Goal: Transaction & Acquisition: Purchase product/service

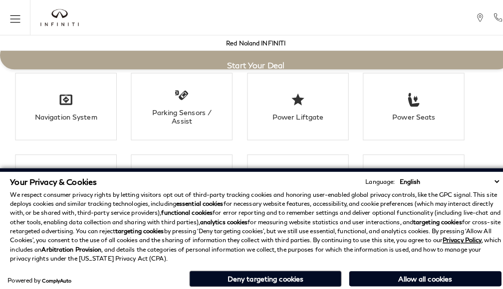
scroll to position [1884, 0]
click at [226, 190] on p "We respect consumer privacy rights by letting visitors opt out of third-party t…" at bounding box center [251, 223] width 483 height 72
click at [226, 269] on button "Deny targeting cookies" at bounding box center [261, 274] width 150 height 16
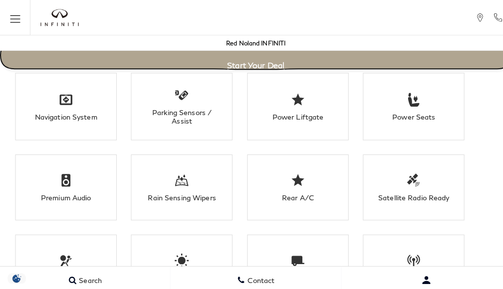
click at [295, 50] on link "Start Your Deal" at bounding box center [251, 54] width 503 height 28
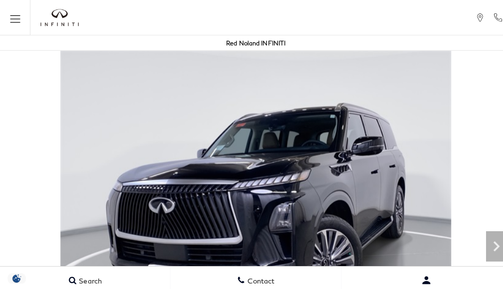
scroll to position [2267, 0]
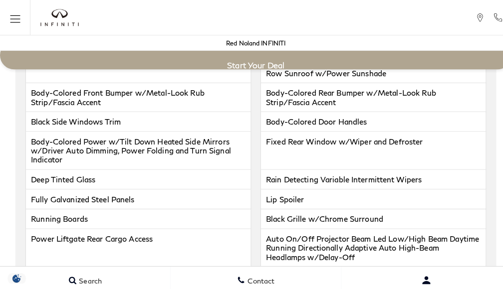
click at [250, 100] on section "Basic Info Exterior: BLACK OBSIDIAN" at bounding box center [251, 106] width 503 height 2391
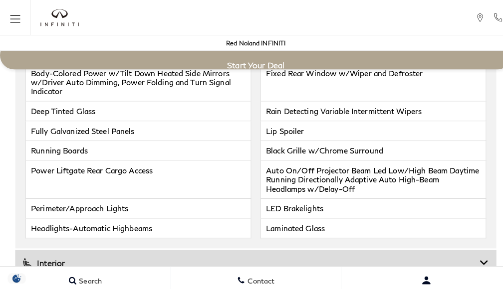
scroll to position [1935, 0]
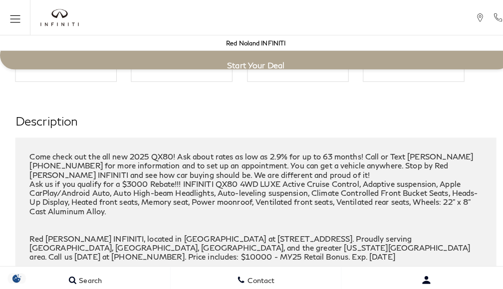
click link "Call sales Phone Number 719-215-8318" at bounding box center [0, 0] width 0 height 0
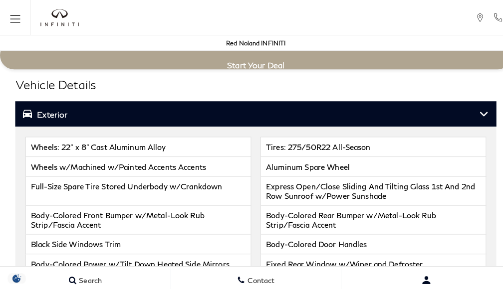
scroll to position [2152, 0]
